Goal: Transaction & Acquisition: Purchase product/service

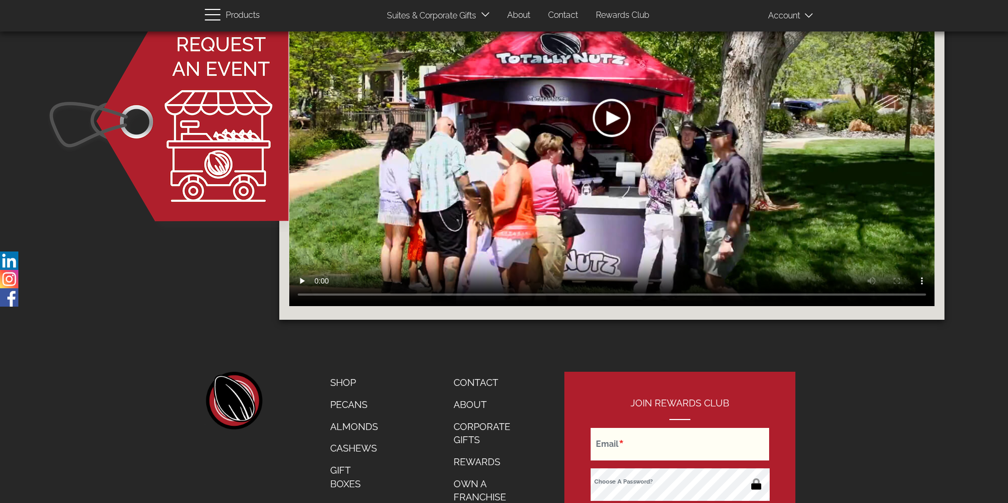
scroll to position [1613, 0]
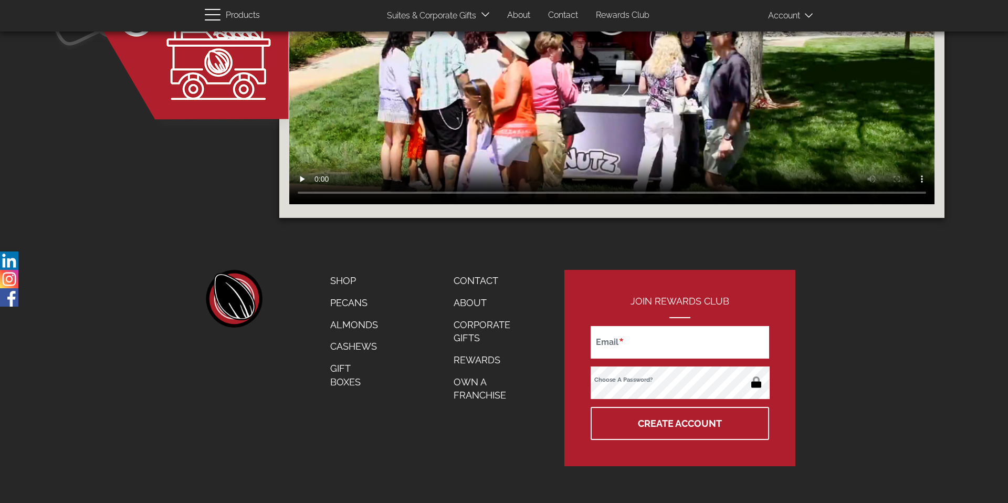
click at [348, 278] on link "Shop" at bounding box center [354, 281] width 64 height 22
